Goal: Task Accomplishment & Management: Manage account settings

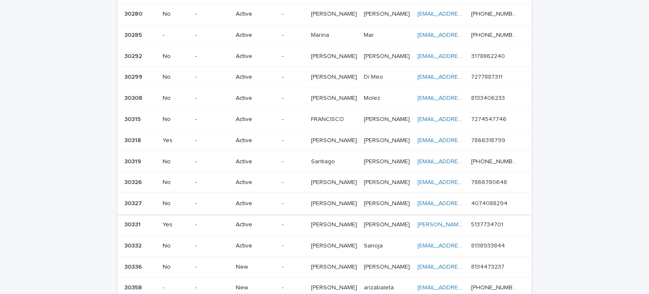
scroll to position [296, 0]
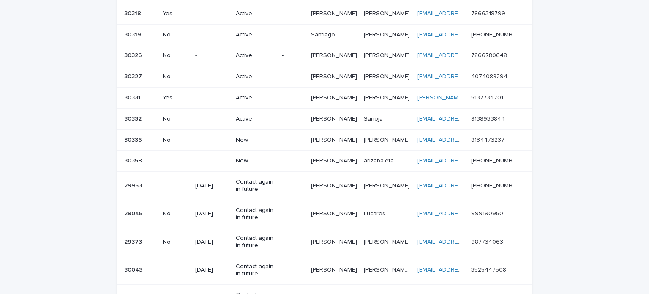
click at [242, 136] on p "New" at bounding box center [255, 139] width 39 height 7
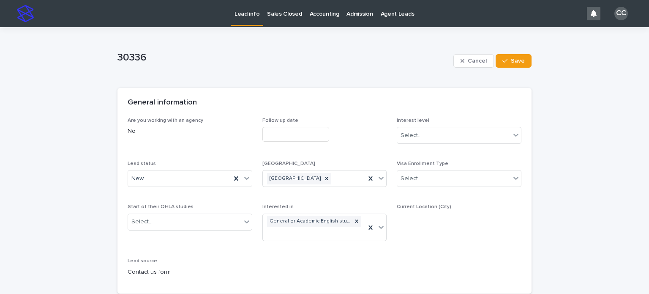
scroll to position [253, 0]
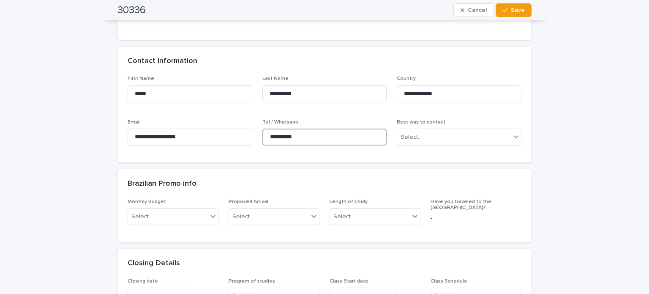
drag, startPoint x: 299, startPoint y: 140, endPoint x: 253, endPoint y: 131, distance: 47.6
click at [253, 131] on div "**********" at bounding box center [325, 114] width 394 height 76
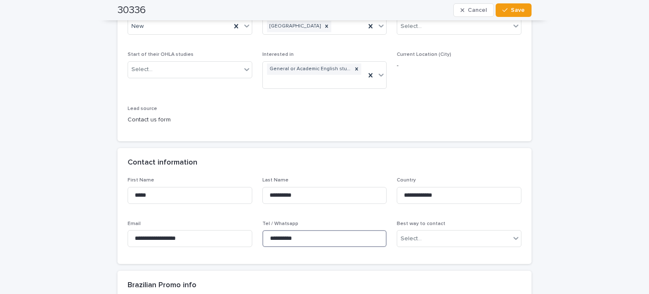
scroll to position [84, 0]
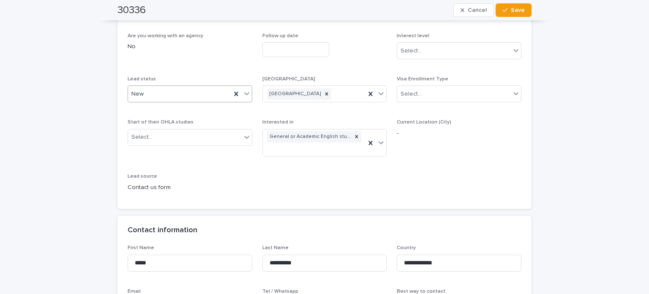
click at [156, 86] on div "New" at bounding box center [190, 93] width 125 height 17
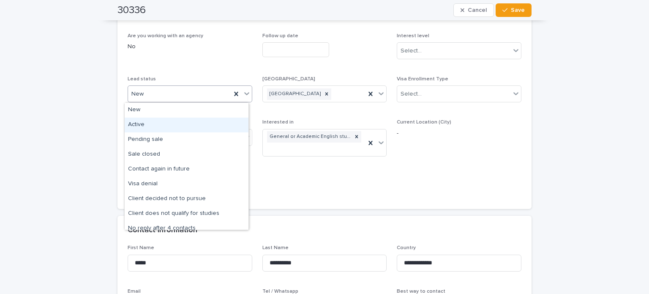
click at [152, 122] on div "Active" at bounding box center [187, 124] width 124 height 15
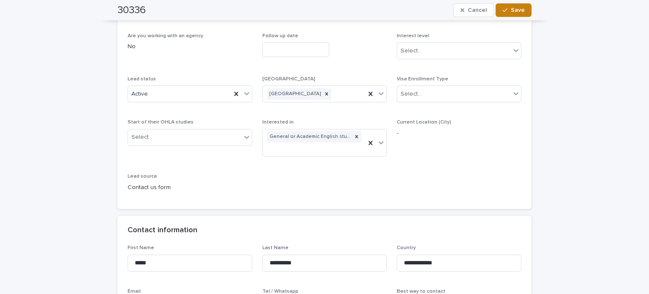
click at [517, 14] on button "Save" at bounding box center [513, 10] width 36 height 14
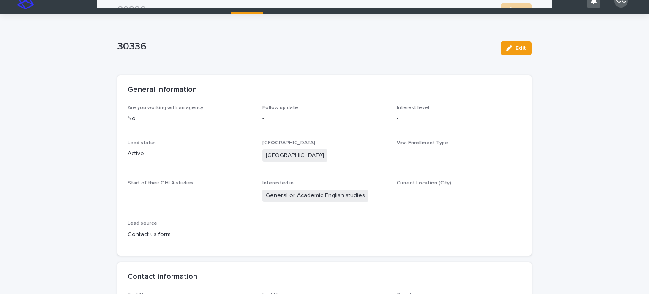
scroll to position [0, 0]
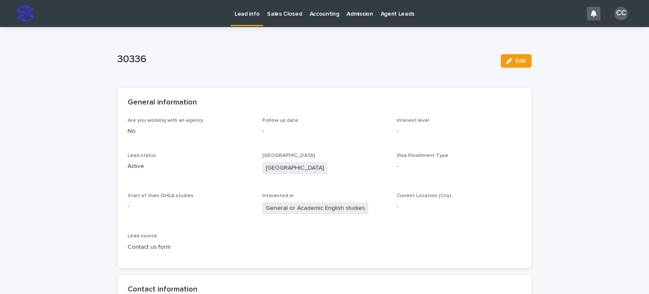
click at [237, 15] on p "Lead info" at bounding box center [246, 9] width 25 height 18
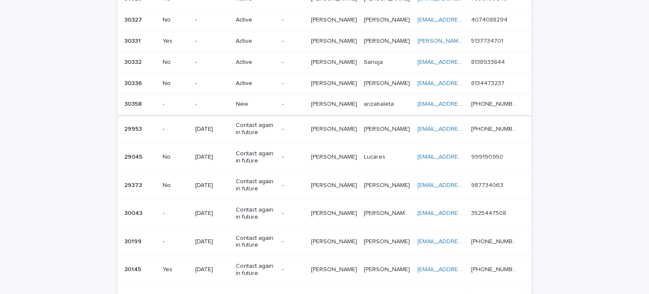
scroll to position [338, 0]
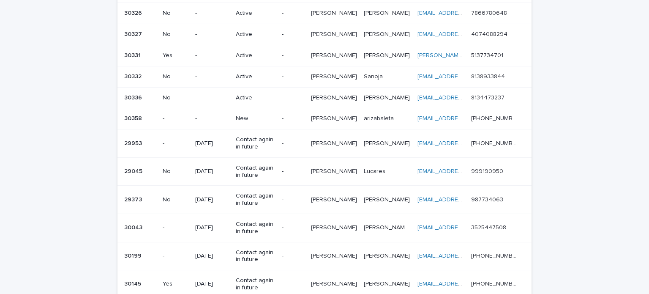
click at [251, 115] on p "New" at bounding box center [255, 118] width 39 height 7
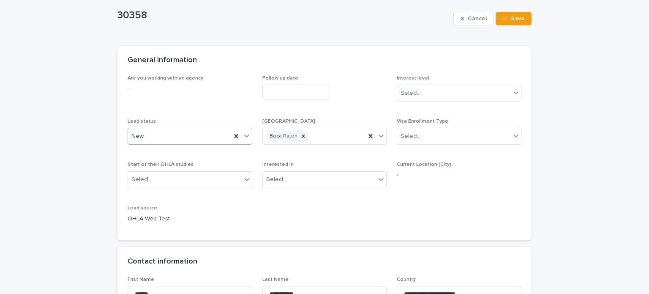
scroll to position [169, 0]
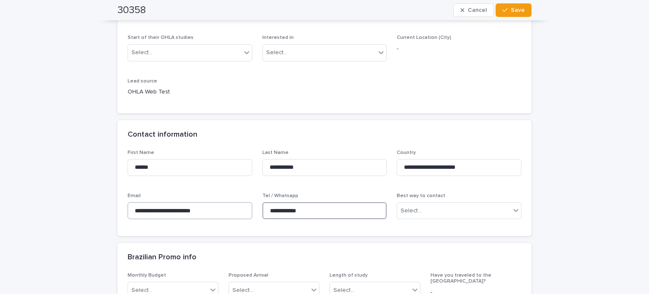
drag, startPoint x: 310, startPoint y: 214, endPoint x: 246, endPoint y: 204, distance: 64.1
click at [246, 204] on div "**********" at bounding box center [325, 188] width 394 height 76
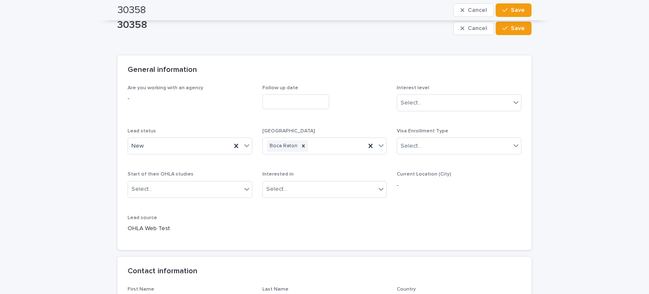
scroll to position [0, 0]
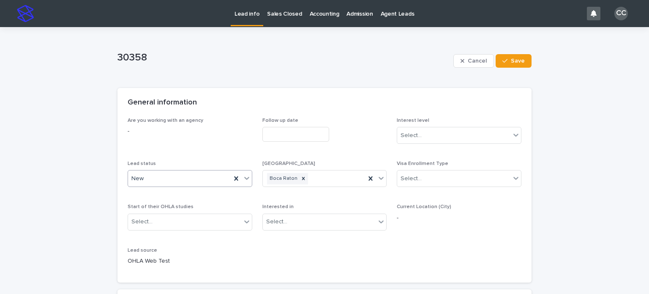
click at [144, 178] on div "New" at bounding box center [179, 178] width 103 height 14
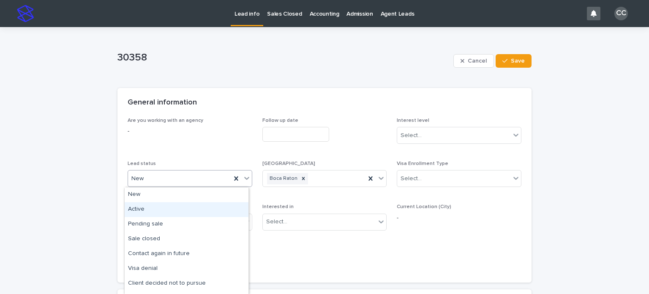
click at [155, 211] on div "Active" at bounding box center [187, 209] width 124 height 15
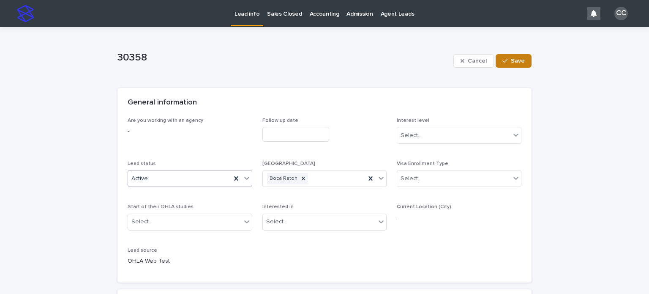
click at [516, 66] on button "Save" at bounding box center [513, 61] width 36 height 14
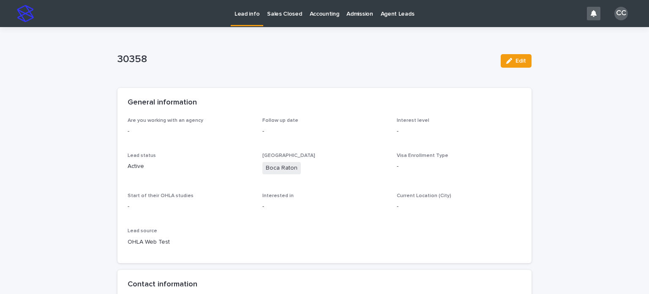
click at [249, 17] on p "Lead info" at bounding box center [246, 9] width 25 height 18
